Goal: Task Accomplishment & Management: Manage account settings

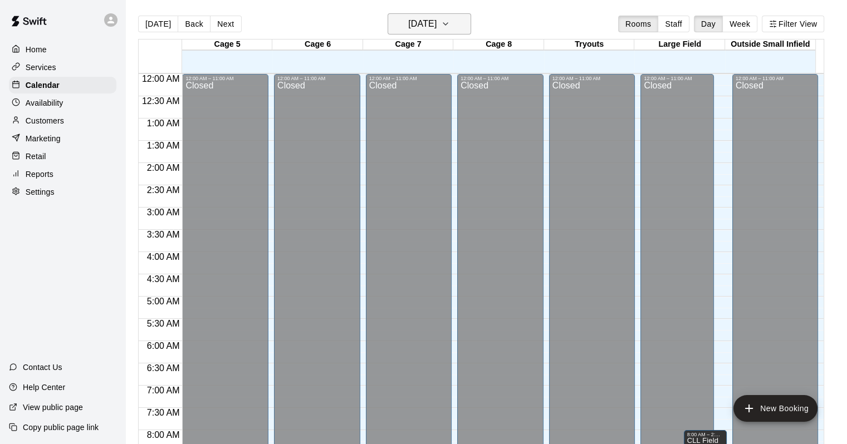
scroll to position [485, 0]
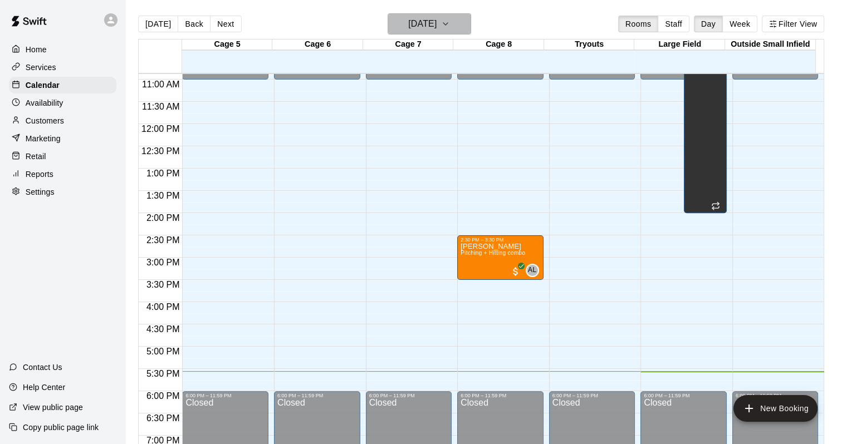
click at [450, 20] on icon "button" at bounding box center [445, 23] width 9 height 13
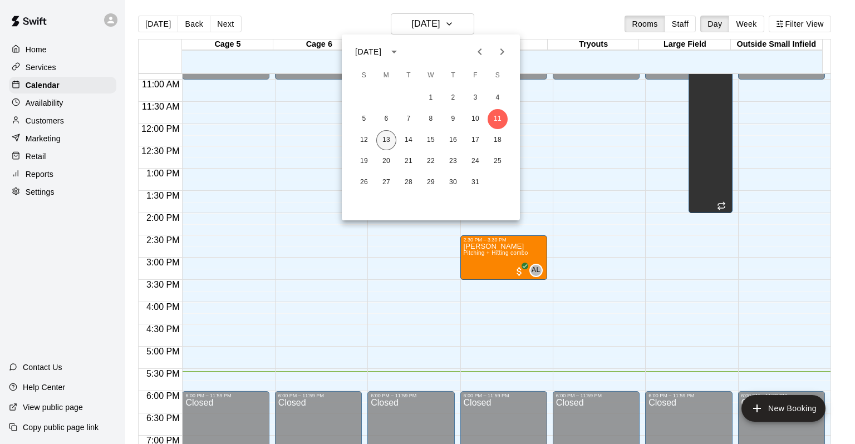
click at [395, 141] on button "13" at bounding box center [386, 140] width 20 height 20
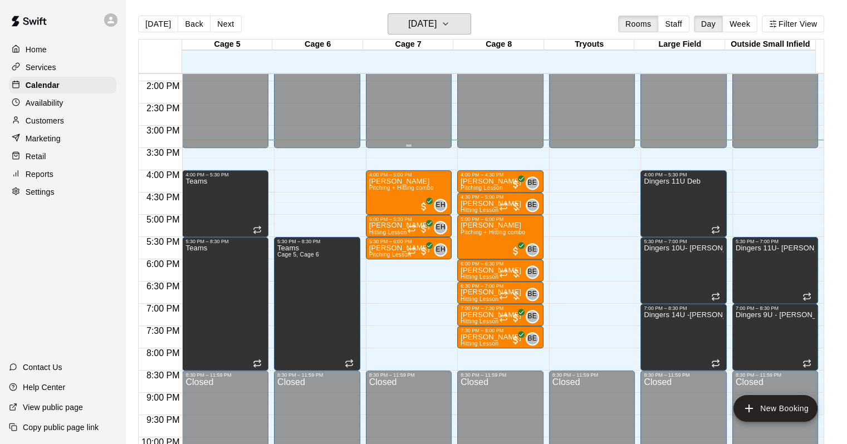
scroll to position [622, 0]
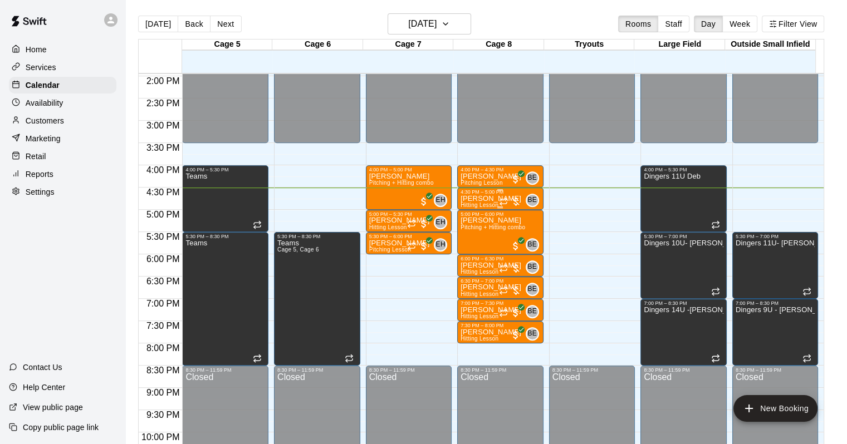
click at [515, 202] on div at bounding box center [510, 201] width 22 height 11
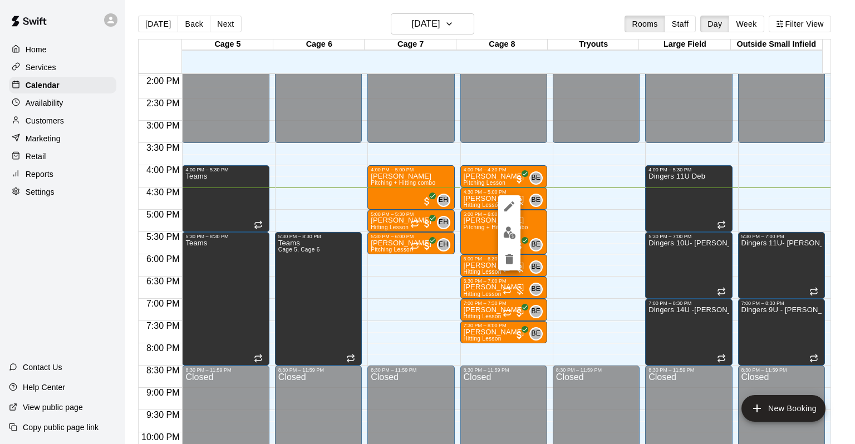
click at [473, 196] on div at bounding box center [427, 222] width 855 height 444
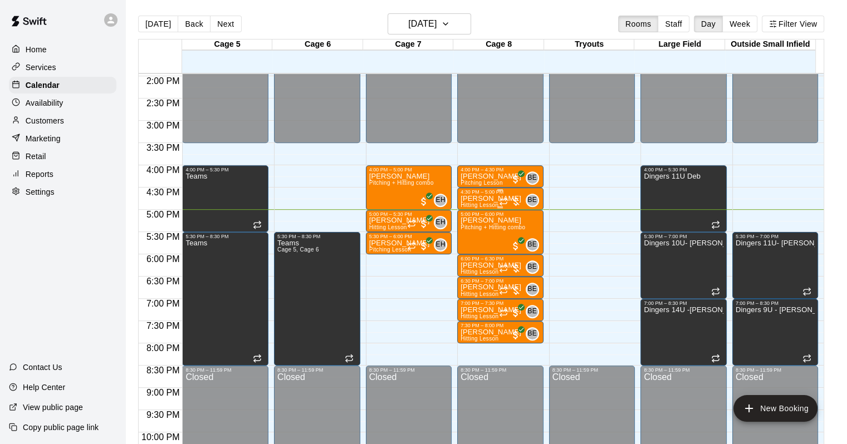
click at [513, 199] on div at bounding box center [510, 201] width 22 height 11
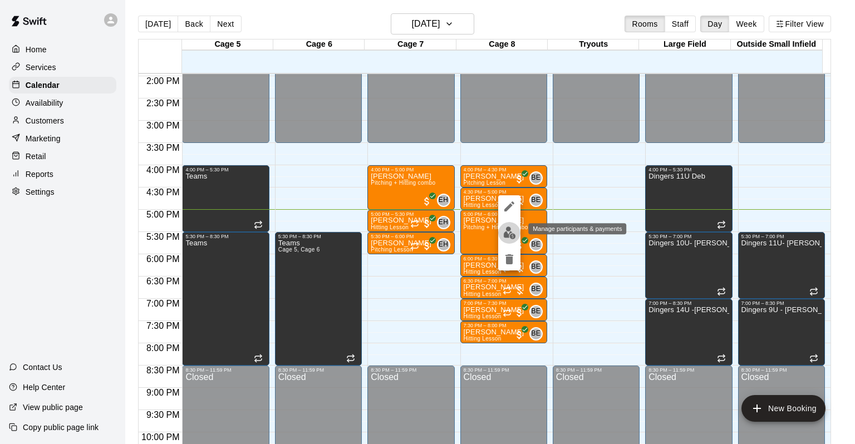
click at [504, 236] on img "edit" at bounding box center [509, 233] width 13 height 13
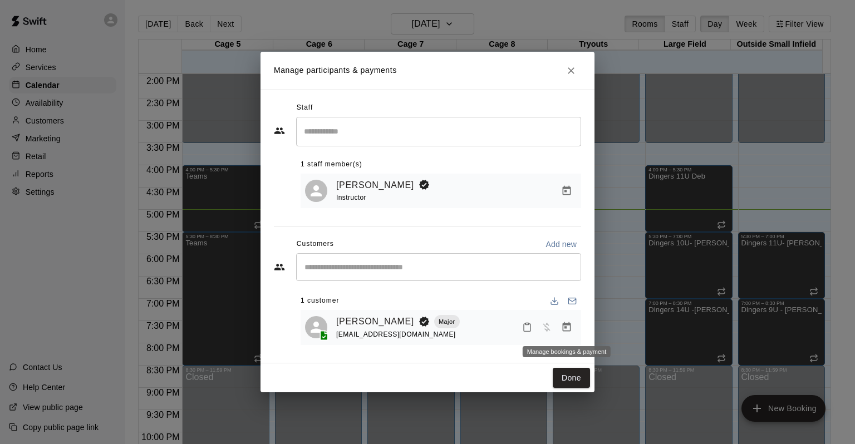
drag, startPoint x: 567, startPoint y: 319, endPoint x: 572, endPoint y: 324, distance: 6.3
click at [570, 320] on button "Manage bookings & payment" at bounding box center [567, 327] width 20 height 20
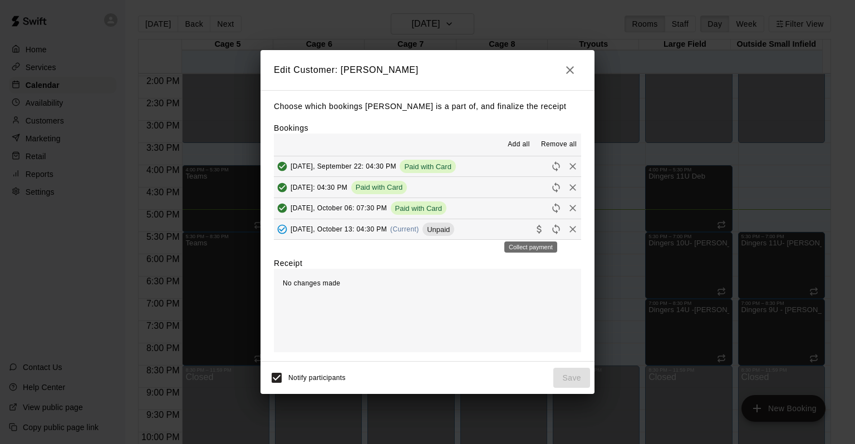
click at [530, 234] on div "Collect payment" at bounding box center [530, 244] width 55 height 20
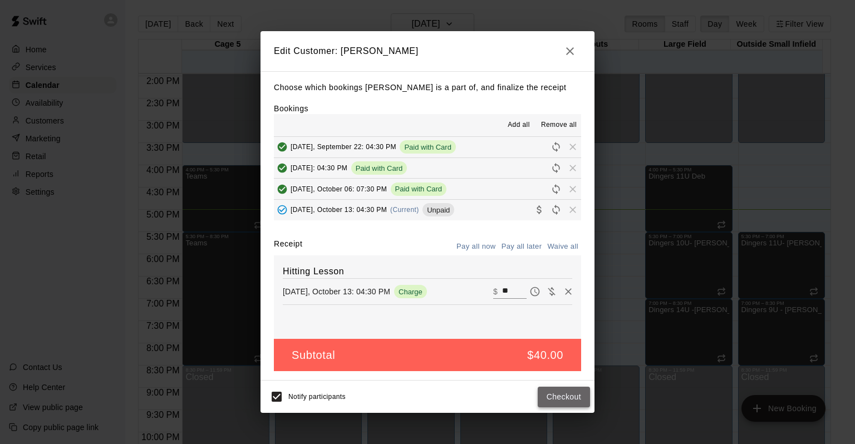
click at [562, 389] on button "Checkout" at bounding box center [564, 397] width 52 height 21
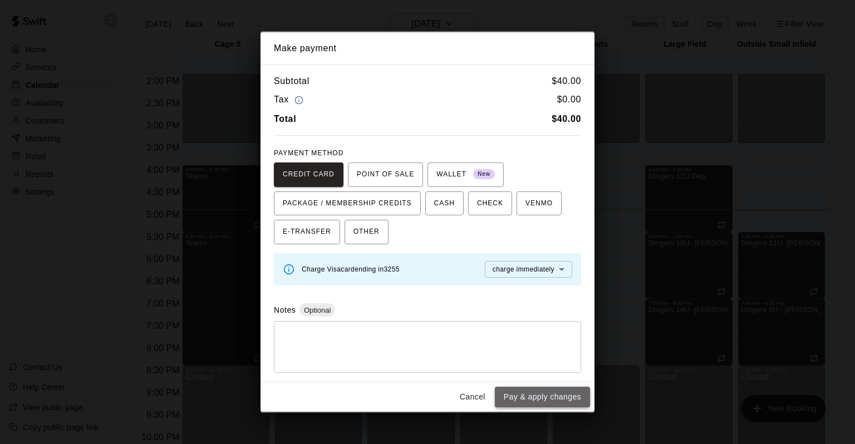
click at [563, 393] on button "Pay & apply changes" at bounding box center [542, 397] width 95 height 21
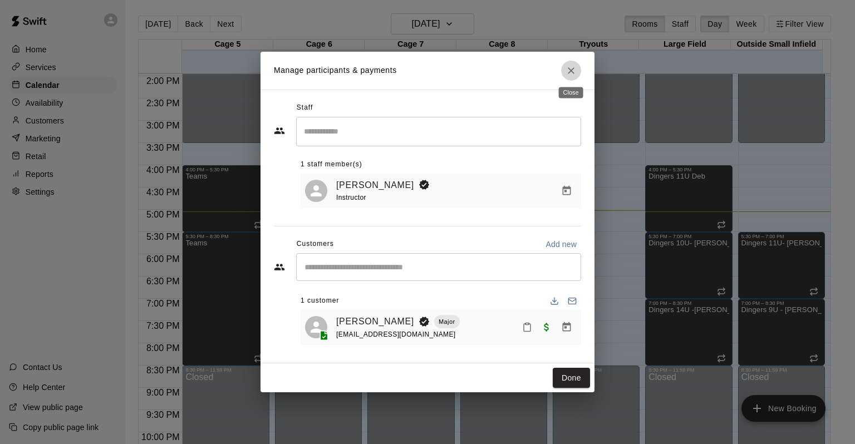
click at [567, 68] on icon "Close" at bounding box center [571, 70] width 11 height 11
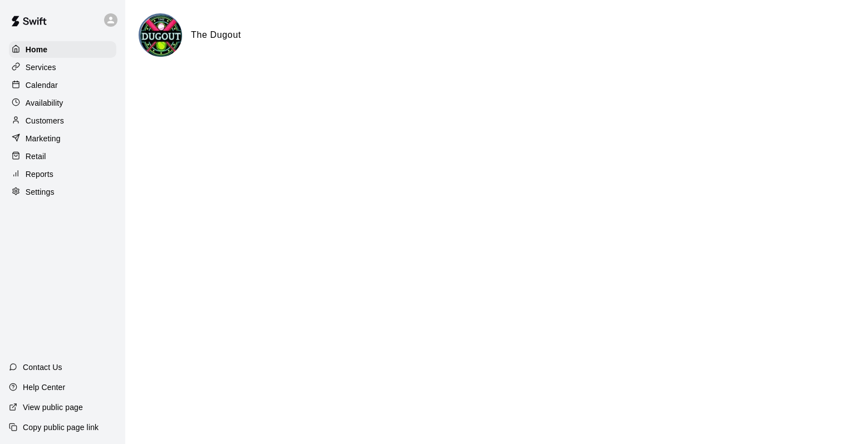
click at [40, 90] on p "Calendar" at bounding box center [42, 85] width 32 height 11
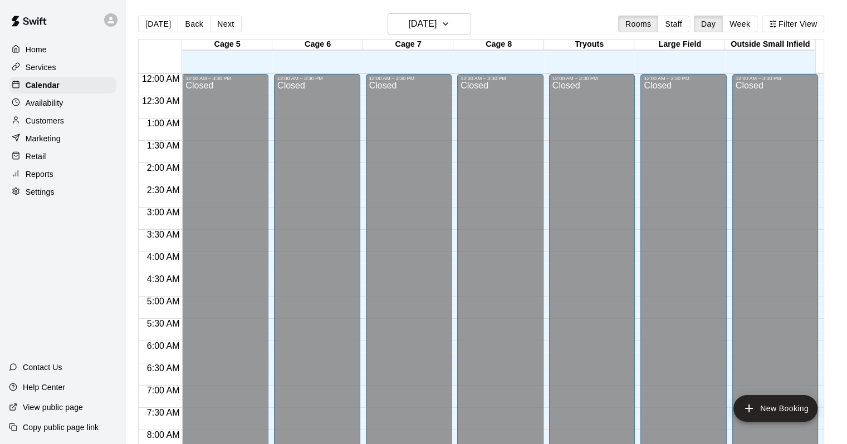
scroll to position [652, 0]
